Goal: Find specific page/section: Find specific page/section

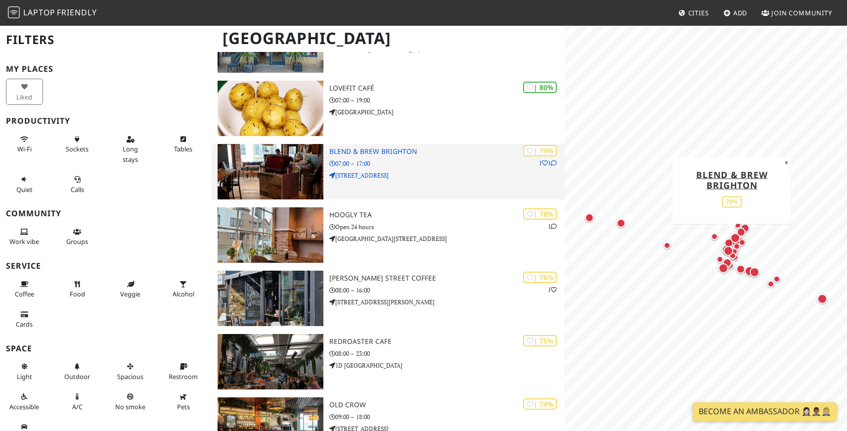
scroll to position [436, 0]
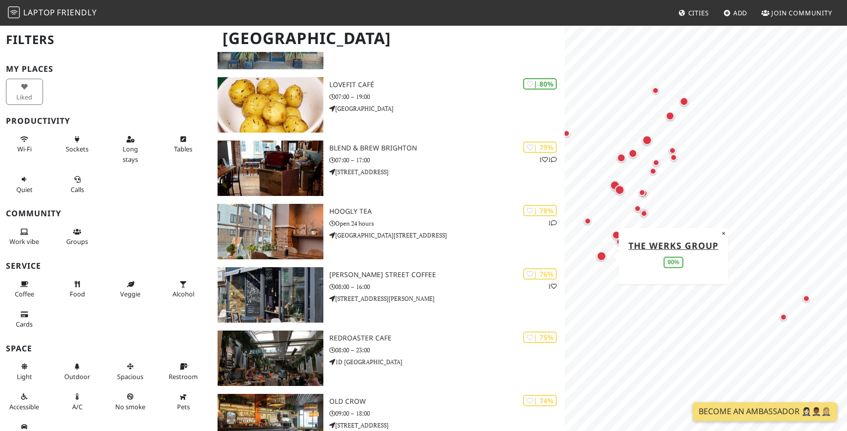
drag, startPoint x: 586, startPoint y: 240, endPoint x: 604, endPoint y: 251, distance: 22.0
click at [604, 254] on div "Map marker" at bounding box center [602, 256] width 10 height 10
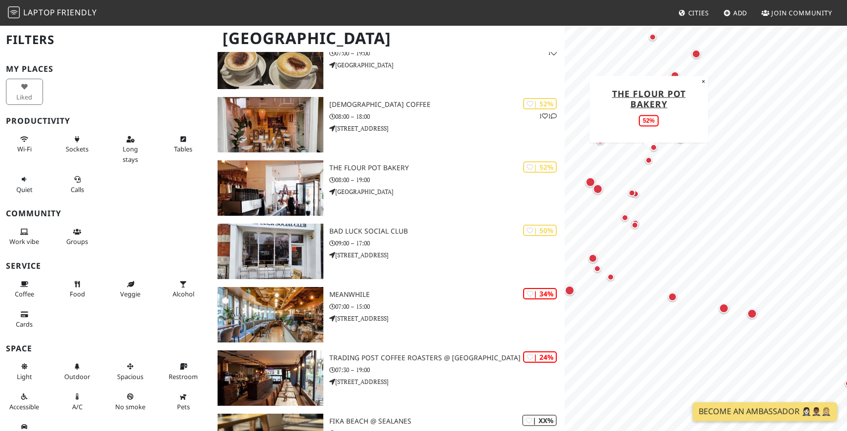
scroll to position [1347, 0]
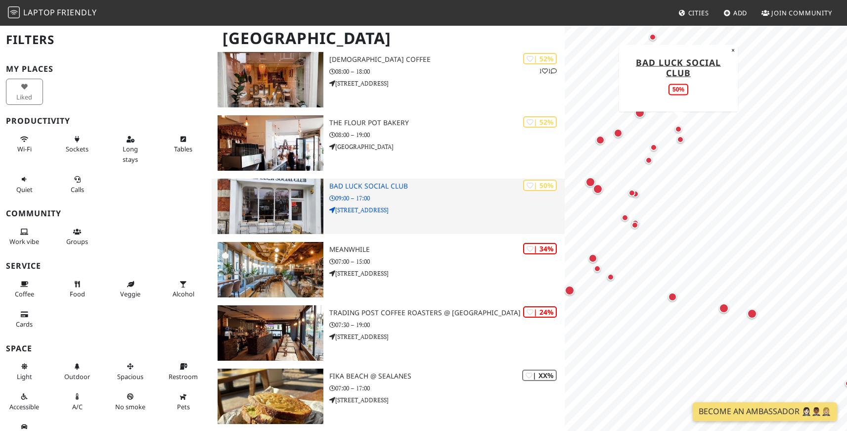
click at [408, 216] on div "| 50% Bad Luck Social Club 09:00 – 17:00 [STREET_ADDRESS]" at bounding box center [446, 206] width 235 height 55
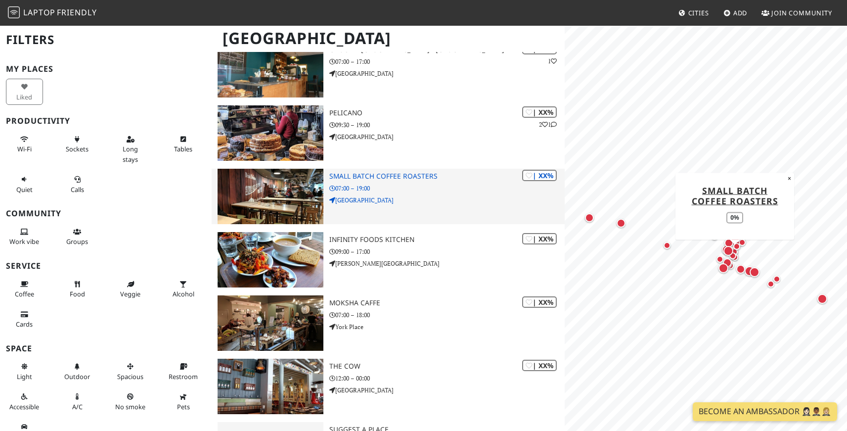
scroll to position [1920, 0]
